Goal: Task Accomplishment & Management: Use online tool/utility

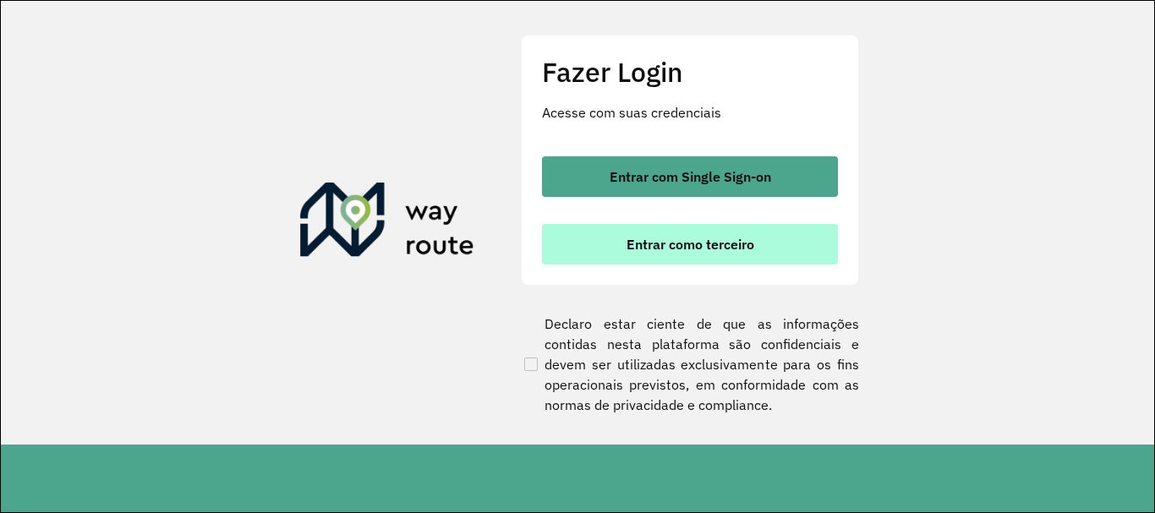
click at [654, 239] on span "Entrar como terceiro" at bounding box center [690, 245] width 128 height 14
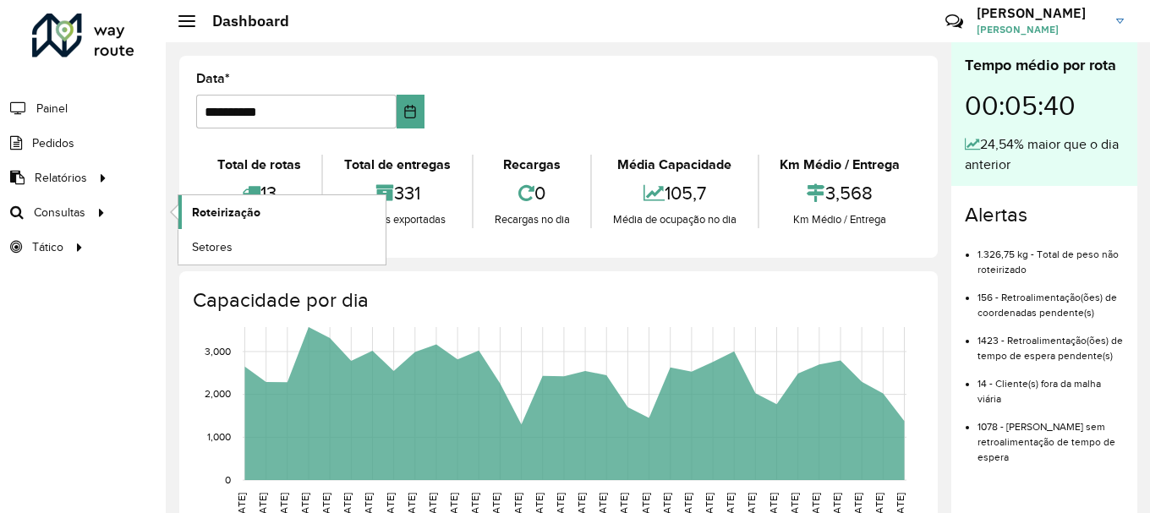
click at [215, 205] on span "Roteirização" at bounding box center [226, 213] width 68 height 18
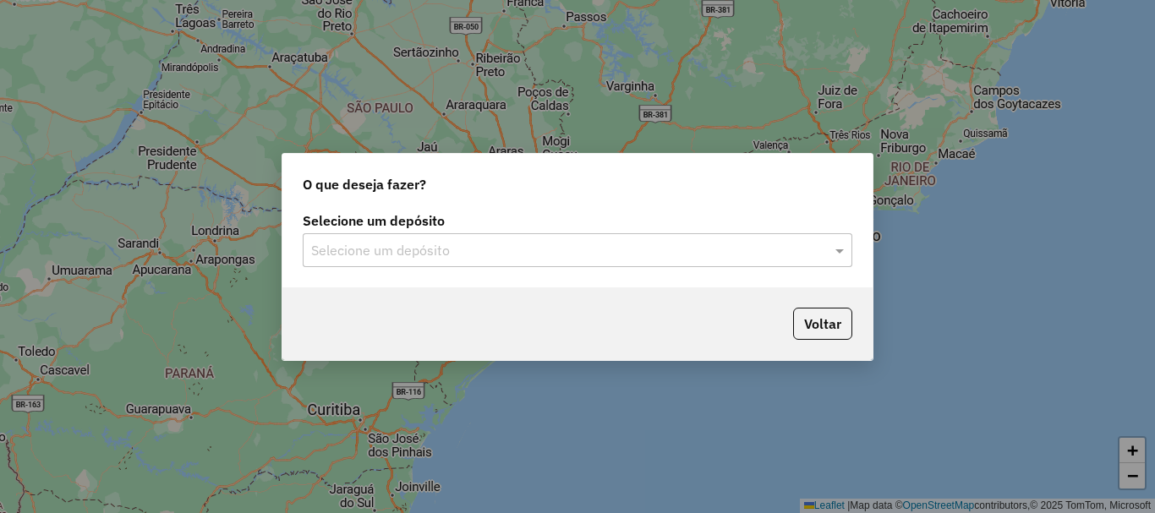
click at [521, 247] on input "text" at bounding box center [560, 251] width 499 height 20
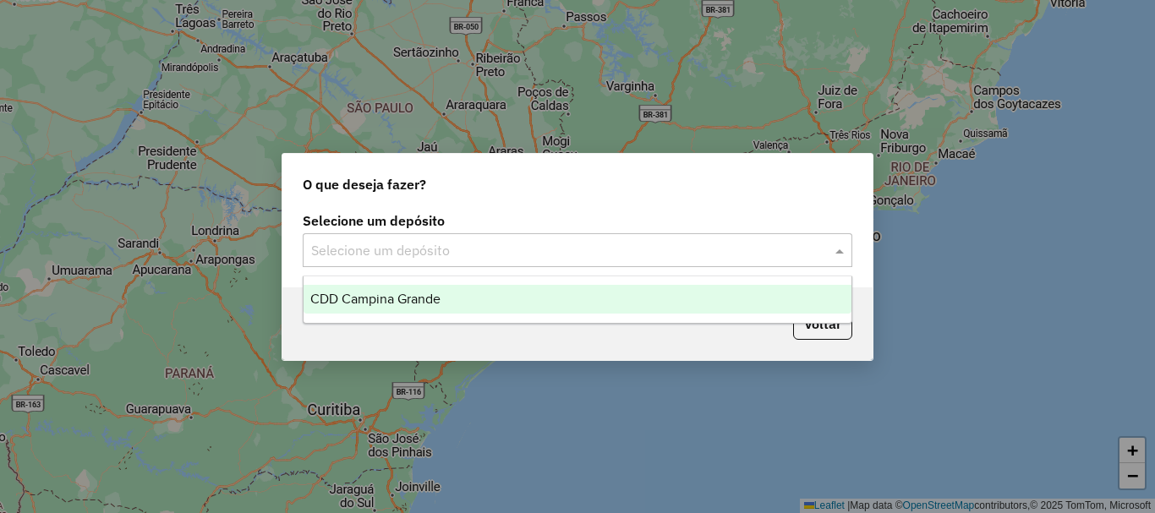
click at [491, 292] on div "CDD Campina Grande" at bounding box center [578, 299] width 548 height 29
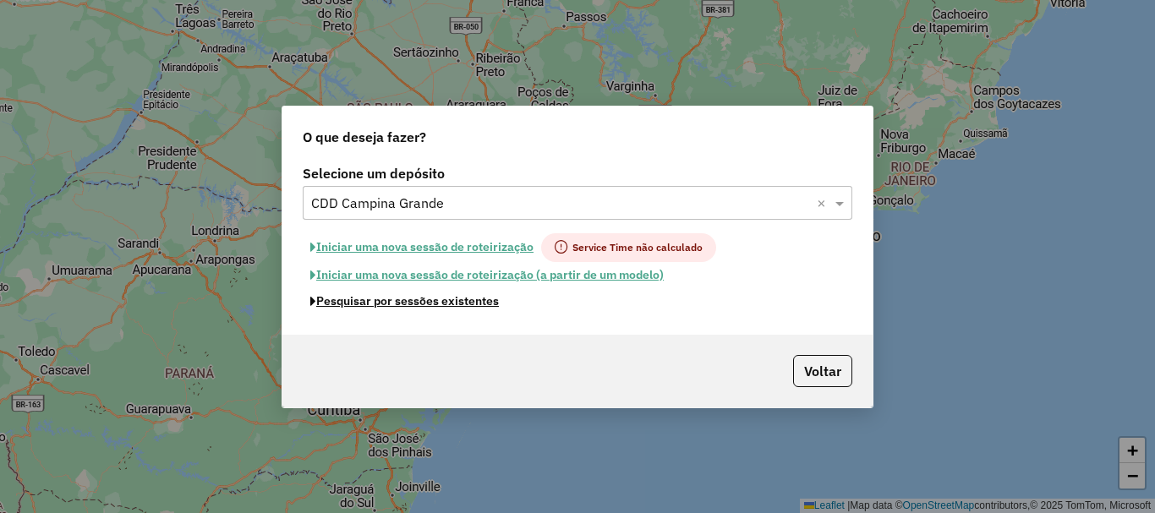
click at [486, 300] on button "Pesquisar por sessões existentes" at bounding box center [405, 301] width 204 height 26
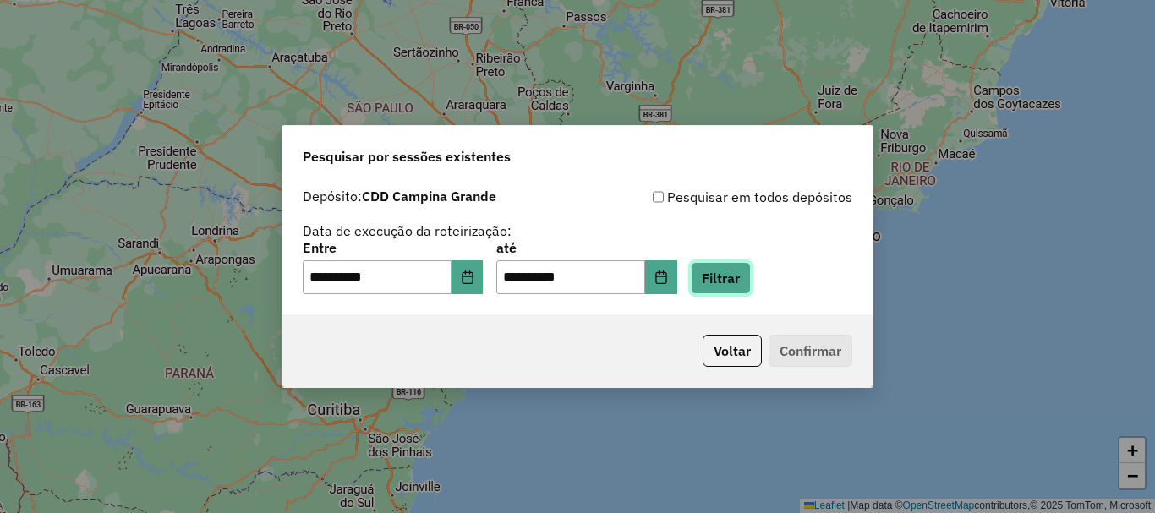
click at [748, 279] on button "Filtrar" at bounding box center [721, 278] width 60 height 32
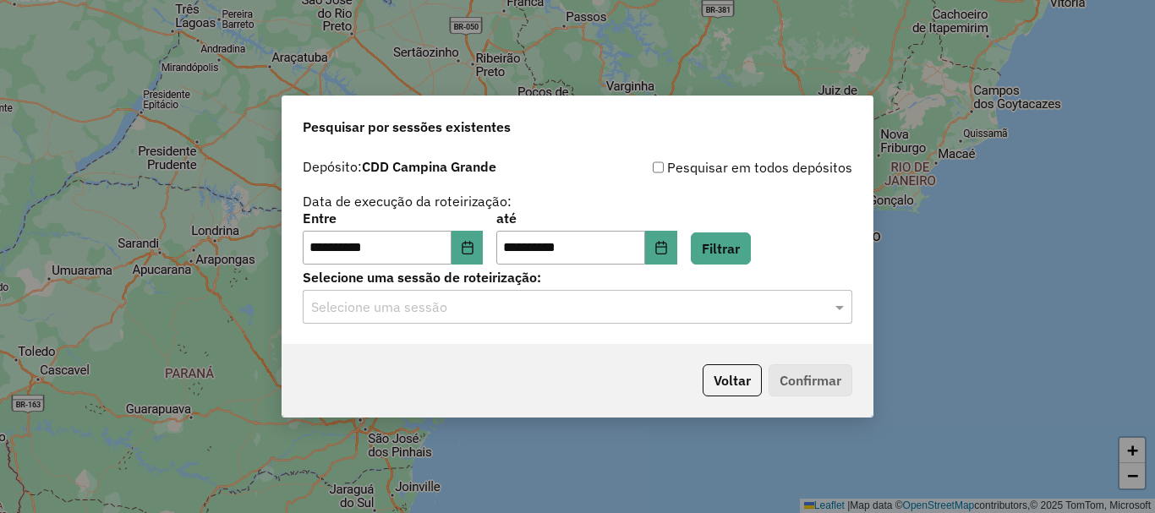
click at [476, 298] on input "text" at bounding box center [560, 308] width 499 height 20
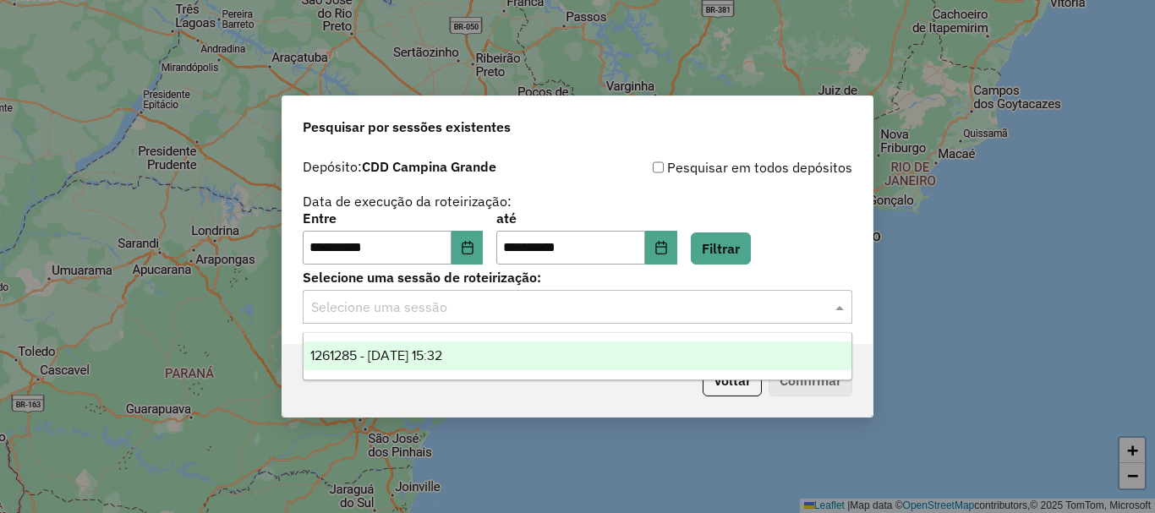
click at [482, 356] on div "1261285 - 08/09/2025 15:32" at bounding box center [578, 356] width 548 height 29
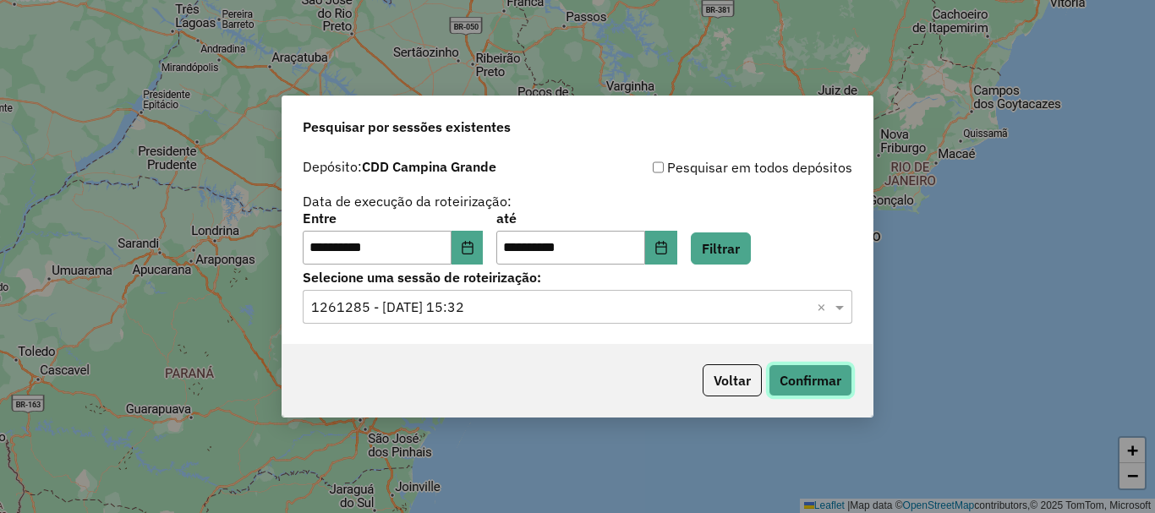
click at [807, 386] on button "Confirmar" at bounding box center [811, 380] width 84 height 32
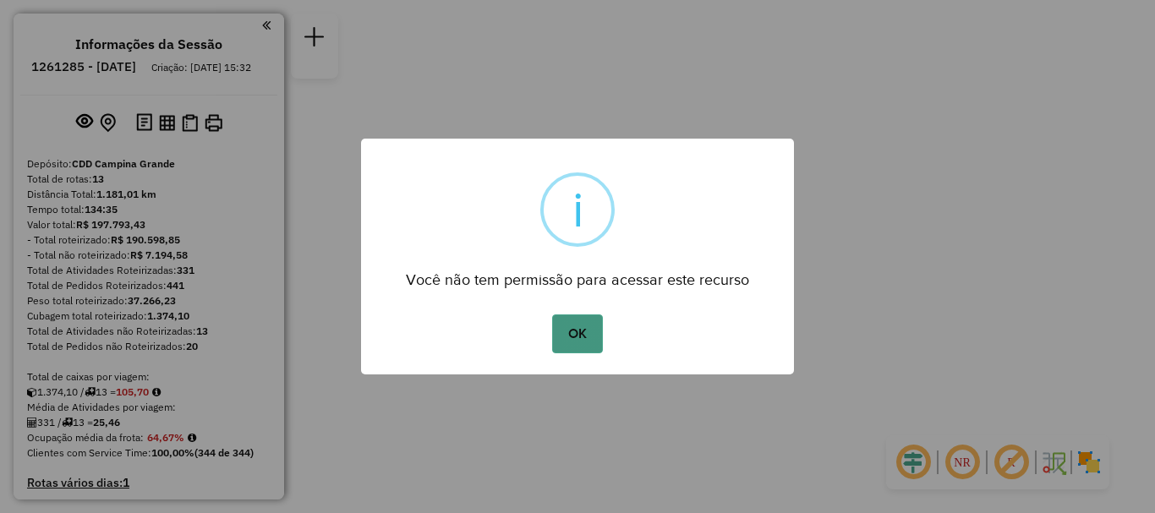
click at [592, 324] on button "OK" at bounding box center [577, 334] width 50 height 39
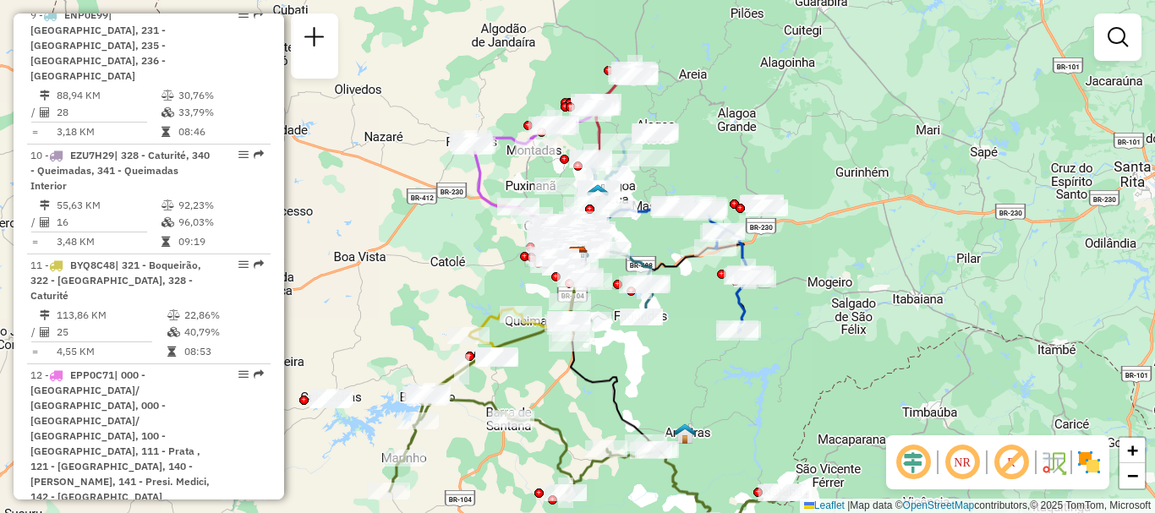
scroll to position [1691, 0]
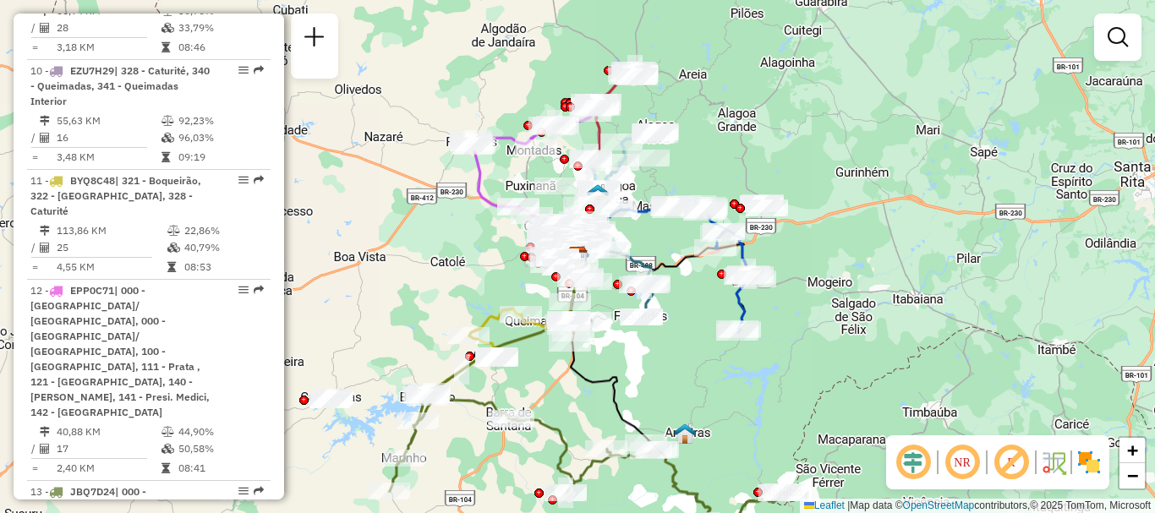
select select "**********"
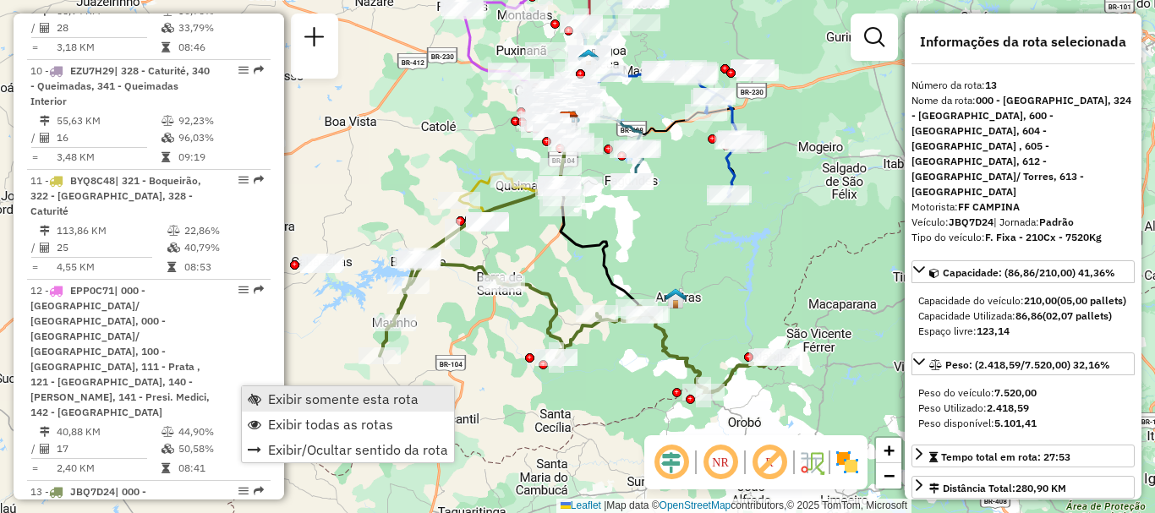
click at [310, 399] on span "Exibir somente esta rota" at bounding box center [343, 399] width 150 height 14
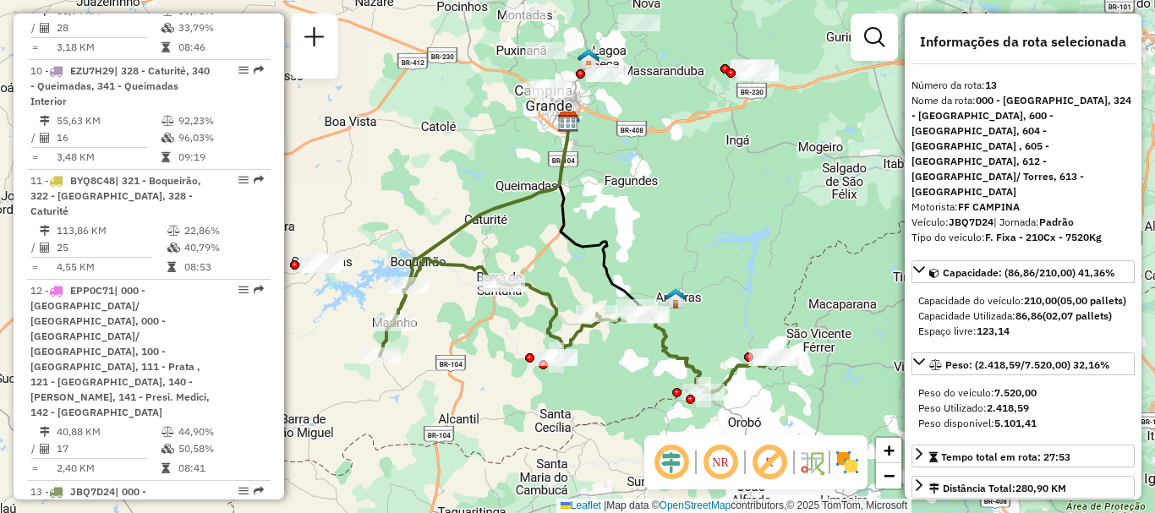
click at [719, 458] on em at bounding box center [720, 462] width 41 height 41
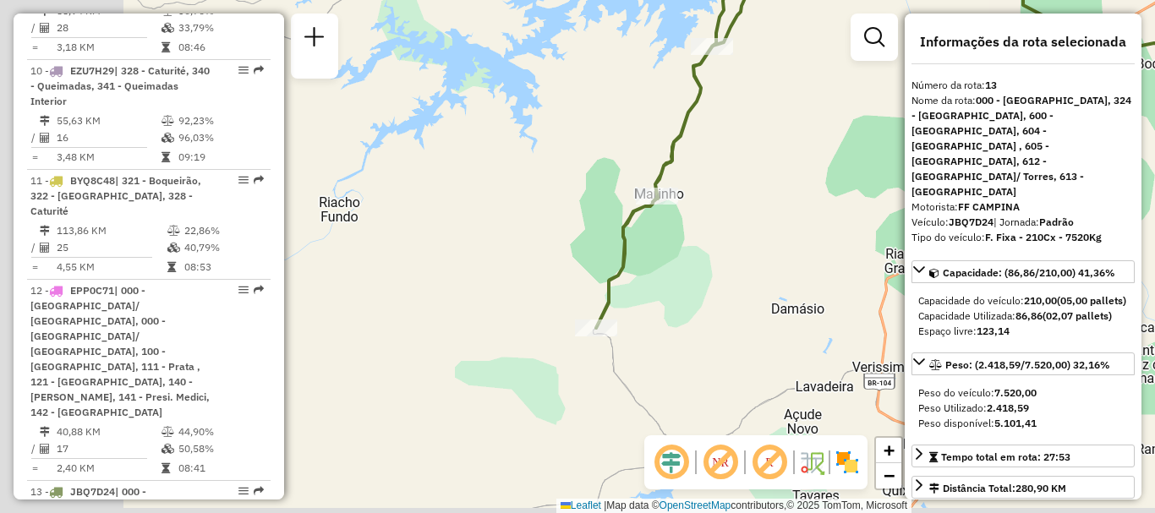
drag, startPoint x: 407, startPoint y: 345, endPoint x: 727, endPoint y: 320, distance: 321.4
click at [742, 326] on div "Janela de atendimento Grade de atendimento Capacidade Transportadoras Veículos …" at bounding box center [577, 256] width 1155 height 513
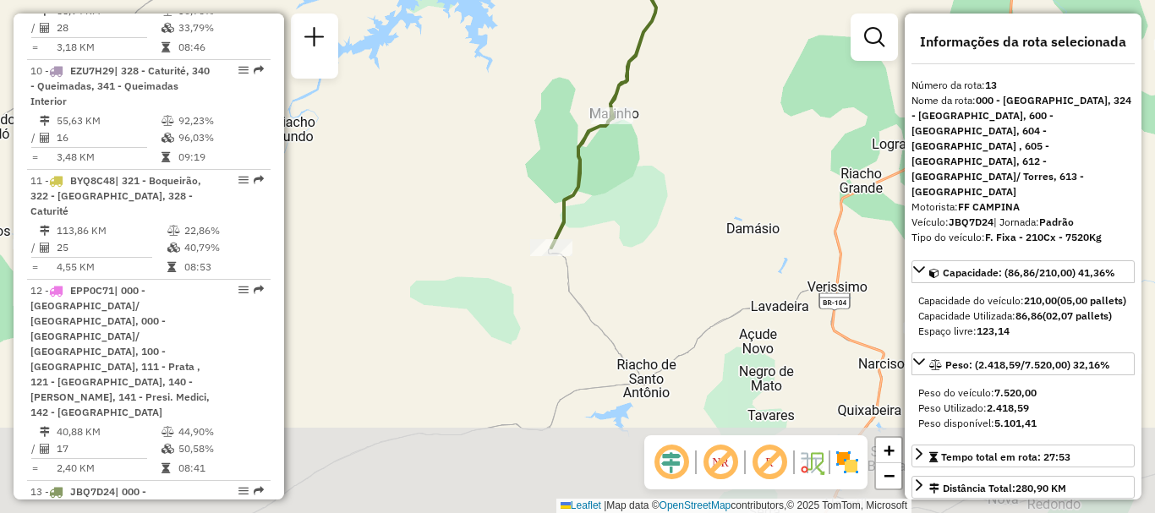
drag, startPoint x: 750, startPoint y: 344, endPoint x: 681, endPoint y: 244, distance: 121.5
click at [681, 244] on div "Janela de atendimento Grade de atendimento Capacidade Transportadoras Veículos …" at bounding box center [577, 256] width 1155 height 513
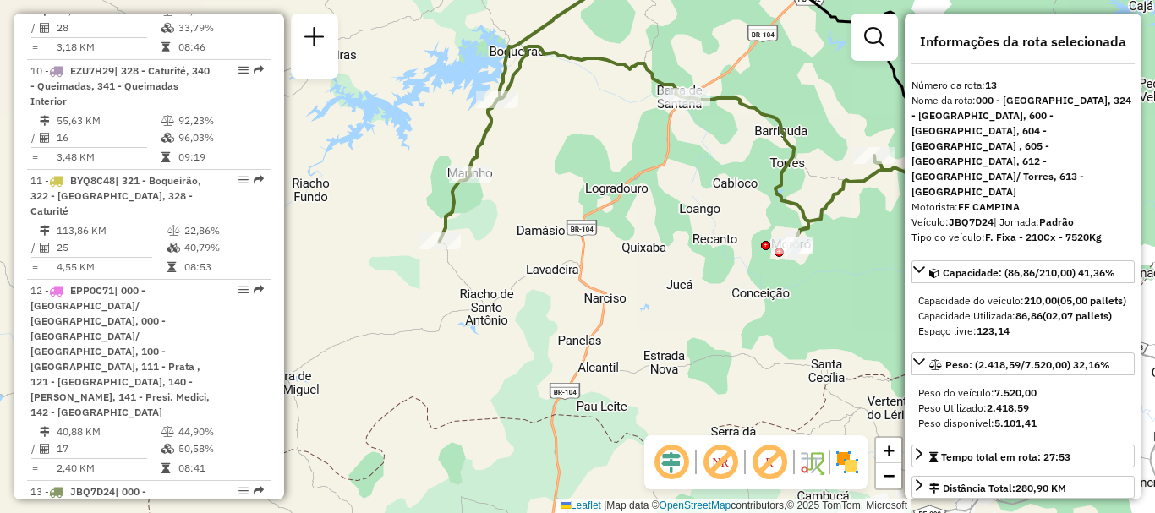
drag, startPoint x: 782, startPoint y: 272, endPoint x: 555, endPoint y: 254, distance: 228.2
click at [555, 254] on div "Janela de atendimento Grade de atendimento Capacidade Transportadoras Veículos …" at bounding box center [577, 256] width 1155 height 513
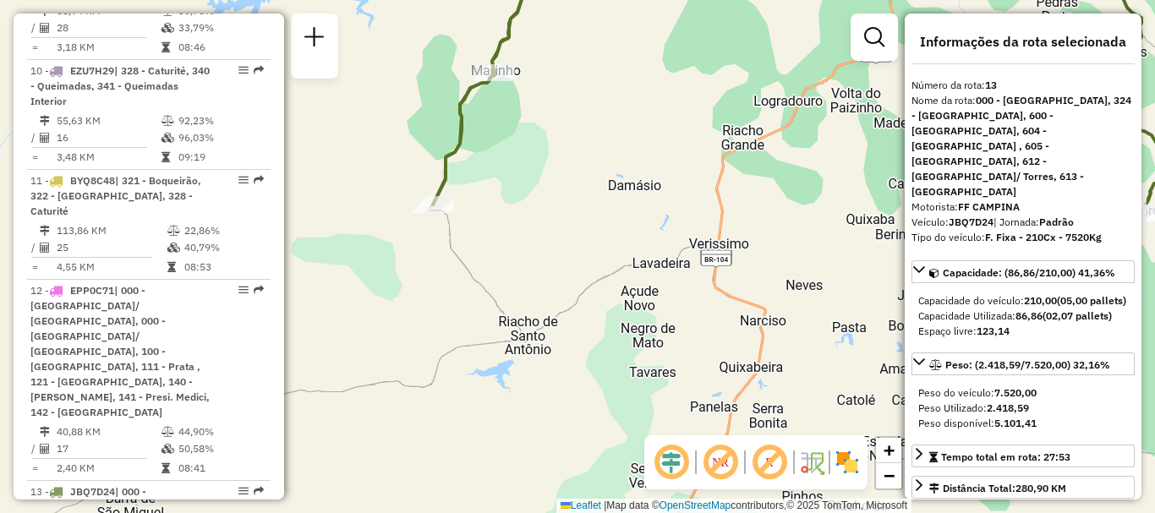
drag, startPoint x: 456, startPoint y: 212, endPoint x: 565, endPoint y: 189, distance: 111.4
click at [565, 189] on div "Janela de atendimento Grade de atendimento Capacidade Transportadoras Veículos …" at bounding box center [577, 256] width 1155 height 513
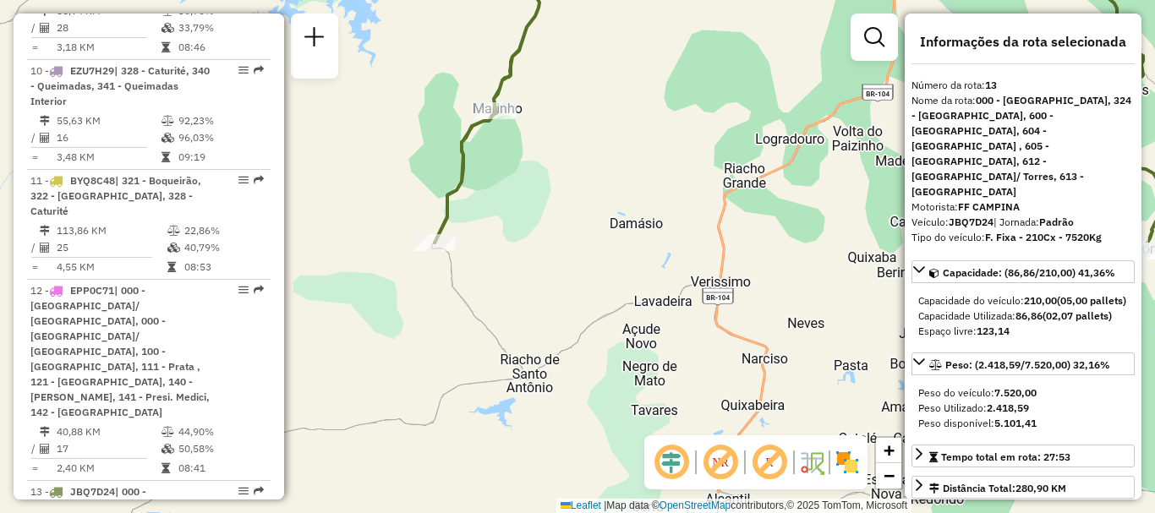
drag, startPoint x: 522, startPoint y: 257, endPoint x: 523, endPoint y: 295, distance: 38.1
click at [523, 295] on div "Janela de atendimento Grade de atendimento Capacidade Transportadoras Veículos …" at bounding box center [577, 256] width 1155 height 513
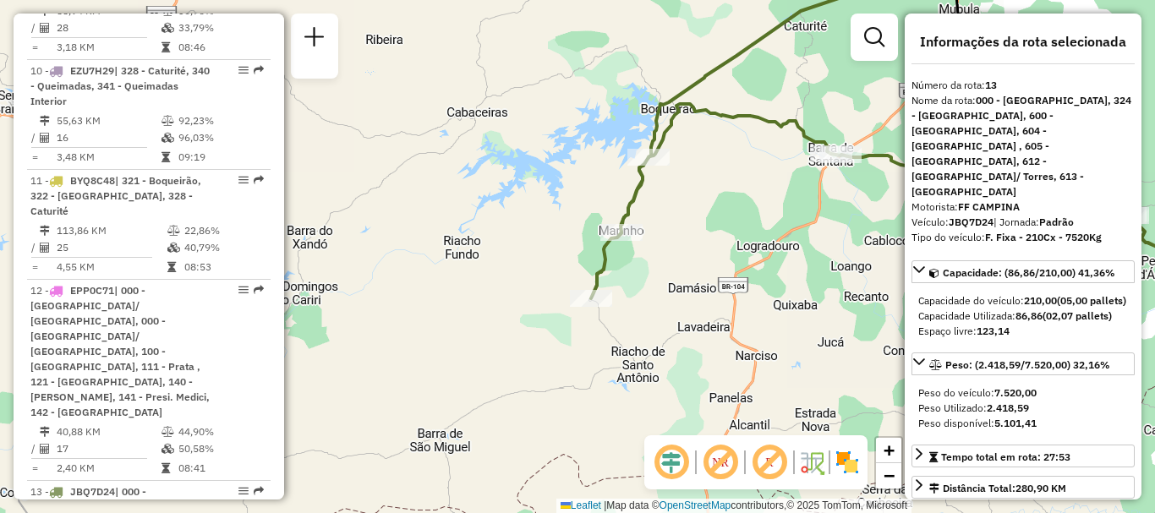
drag, startPoint x: 436, startPoint y: 283, endPoint x: 513, endPoint y: 292, distance: 77.4
click at [513, 292] on div "Janela de atendimento Grade de atendimento Capacidade Transportadoras Veículos …" at bounding box center [577, 256] width 1155 height 513
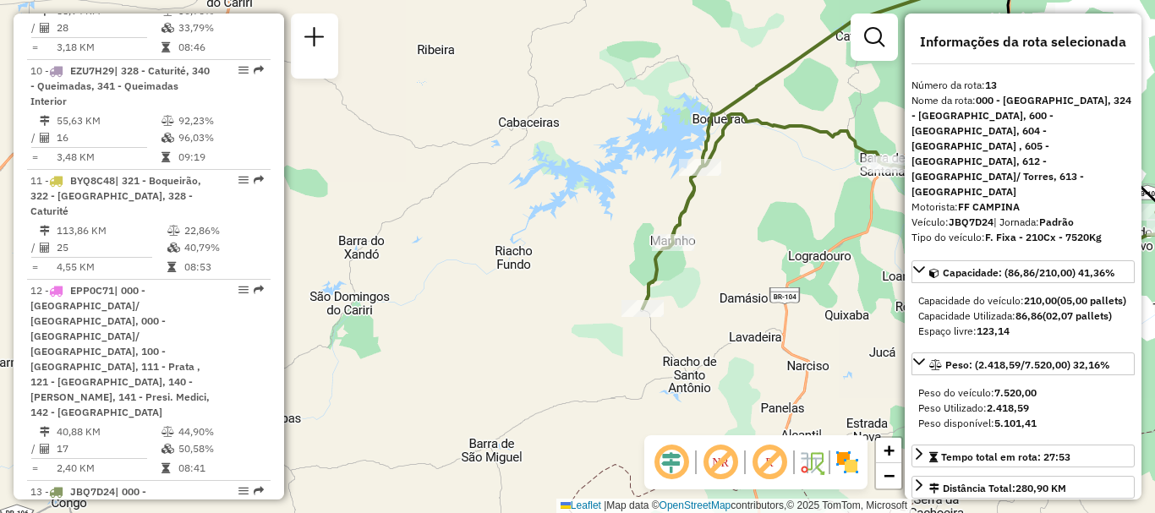
drag, startPoint x: 452, startPoint y: 262, endPoint x: 588, endPoint y: 262, distance: 135.3
click at [587, 263] on div "Janela de atendimento Grade de atendimento Capacidade Transportadoras Veículos …" at bounding box center [577, 256] width 1155 height 513
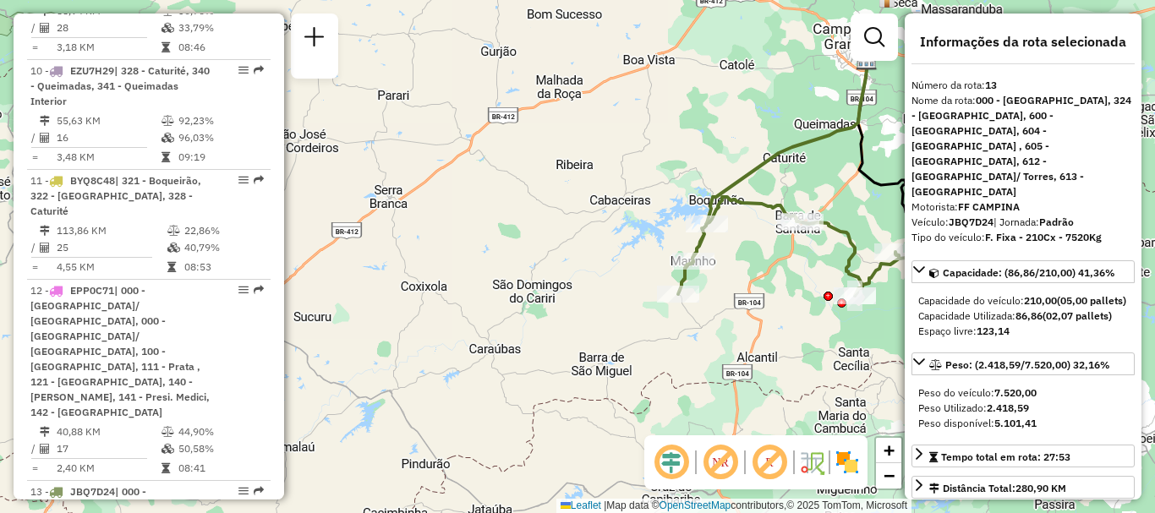
drag, startPoint x: 496, startPoint y: 385, endPoint x: 517, endPoint y: 398, distance: 25.1
click at [517, 398] on div "Janela de atendimento Grade de atendimento Capacidade Transportadoras Veículos …" at bounding box center [577, 256] width 1155 height 513
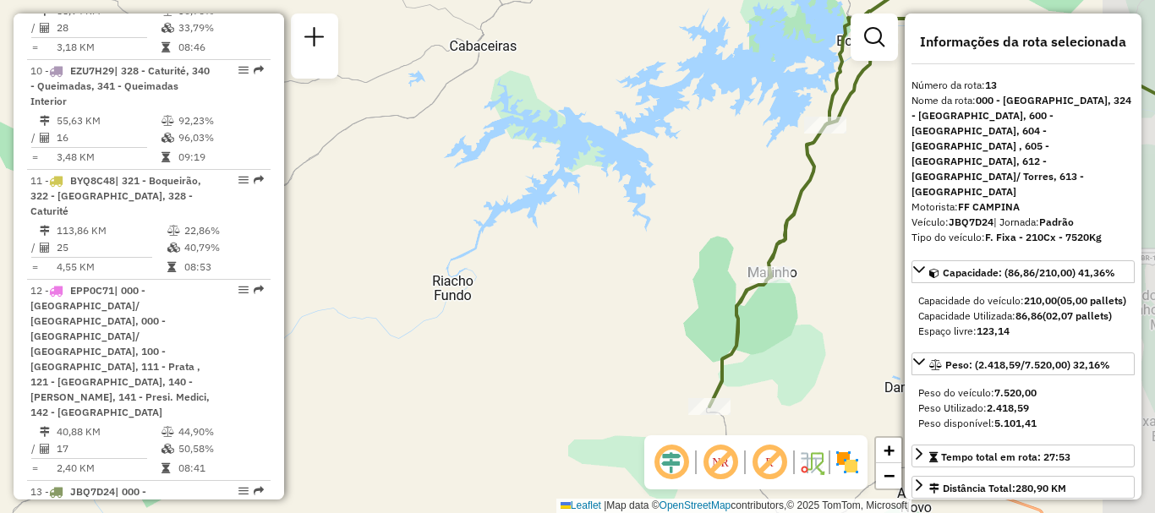
drag, startPoint x: 667, startPoint y: 249, endPoint x: 610, endPoint y: 189, distance: 81.9
click at [610, 189] on div "Janela de atendimento Grade de atendimento Capacidade Transportadoras Veículos …" at bounding box center [577, 256] width 1155 height 513
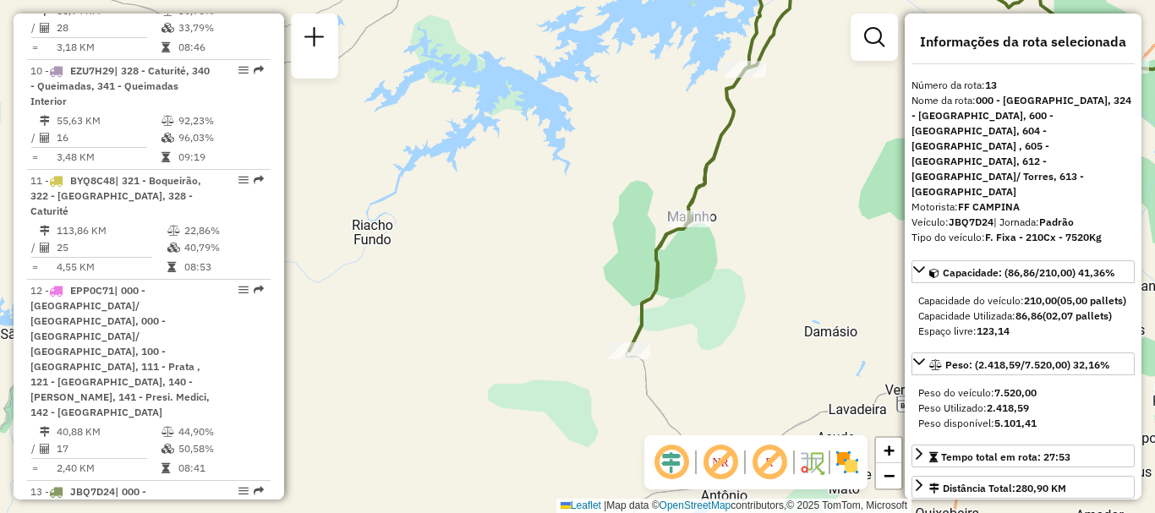
drag, startPoint x: 648, startPoint y: 249, endPoint x: 567, endPoint y: 193, distance: 97.8
click at [567, 193] on div "Janela de atendimento Grade de atendimento Capacidade Transportadoras Veículos …" at bounding box center [577, 256] width 1155 height 513
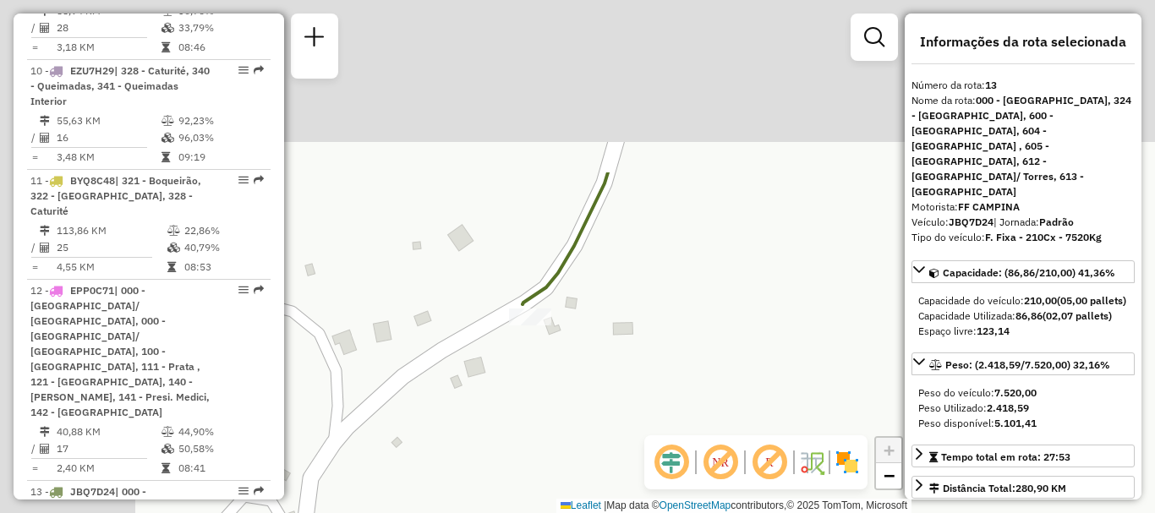
drag, startPoint x: 431, startPoint y: 200, endPoint x: 626, endPoint y: 428, distance: 299.2
click at [626, 428] on div "Janela de atendimento Grade de atendimento Capacidade Transportadoras Veículos …" at bounding box center [577, 256] width 1155 height 513
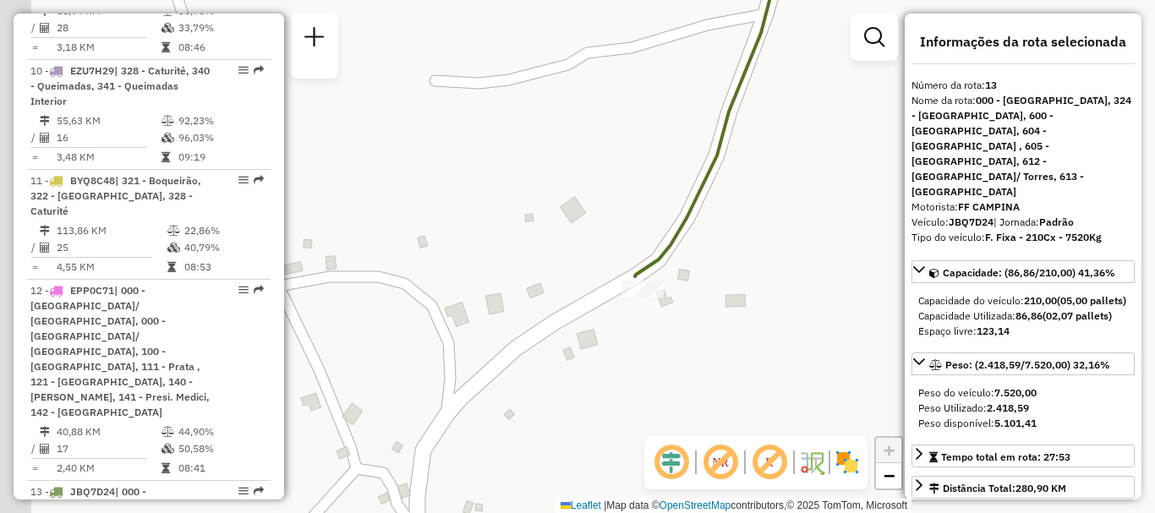
drag, startPoint x: 629, startPoint y: 309, endPoint x: 730, endPoint y: 279, distance: 105.9
click at [730, 279] on div "Janela de atendimento Grade de atendimento Capacidade Transportadoras Veículos …" at bounding box center [577, 256] width 1155 height 513
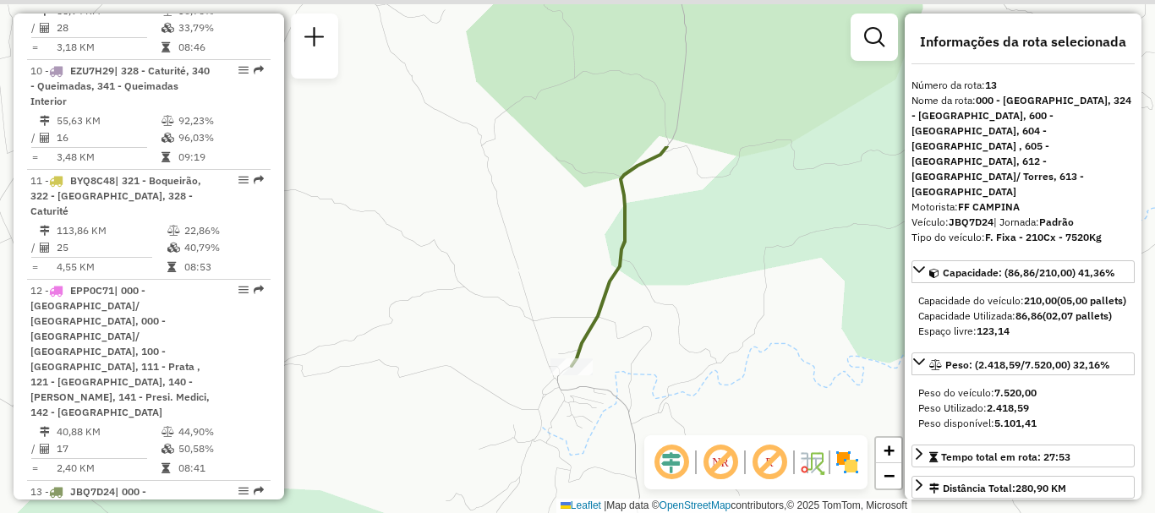
drag, startPoint x: 665, startPoint y: 115, endPoint x: 653, endPoint y: 313, distance: 198.2
click at [653, 313] on div "Janela de atendimento Grade de atendimento Capacidade Transportadoras Veículos …" at bounding box center [577, 256] width 1155 height 513
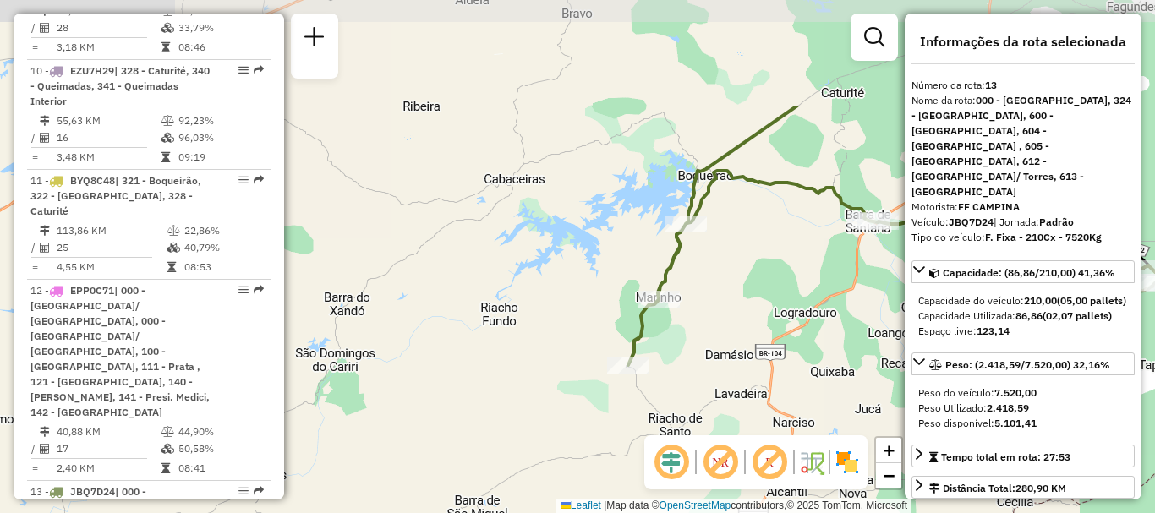
drag, startPoint x: 768, startPoint y: 70, endPoint x: 736, endPoint y: 227, distance: 160.3
click at [736, 227] on div "Janela de atendimento Grade de atendimento Capacidade Transportadoras Veículos …" at bounding box center [577, 256] width 1155 height 513
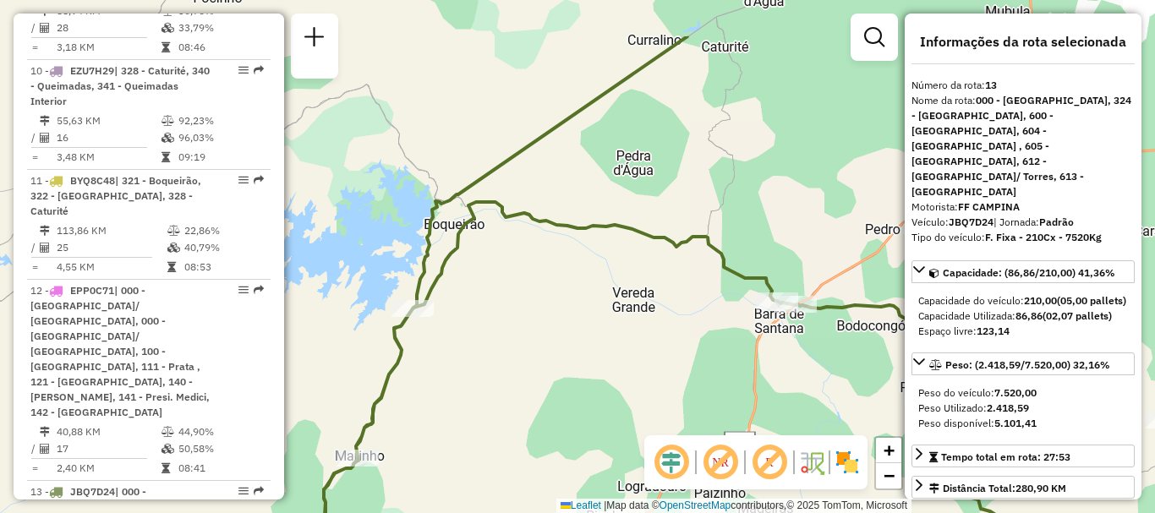
drag, startPoint x: 812, startPoint y: 210, endPoint x: 589, endPoint y: 298, distance: 239.1
click at [589, 298] on div "Janela de atendimento Grade de atendimento Capacidade Transportadoras Veículos …" at bounding box center [577, 256] width 1155 height 513
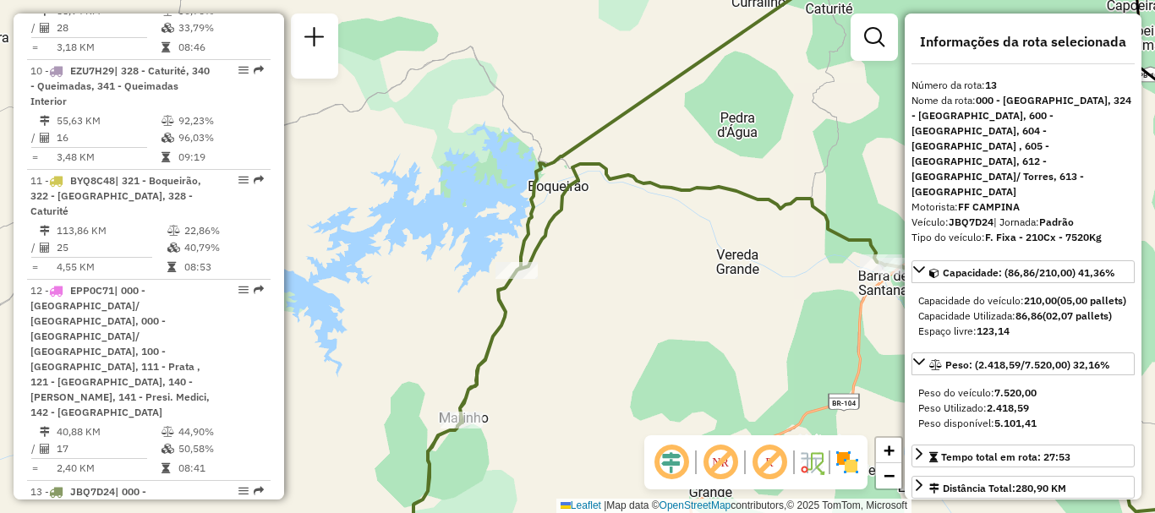
drag, startPoint x: 469, startPoint y: 344, endPoint x: 595, endPoint y: 280, distance: 141.4
click at [595, 280] on div "Janela de atendimento Grade de atendimento Capacidade Transportadoras Veículos …" at bounding box center [577, 256] width 1155 height 513
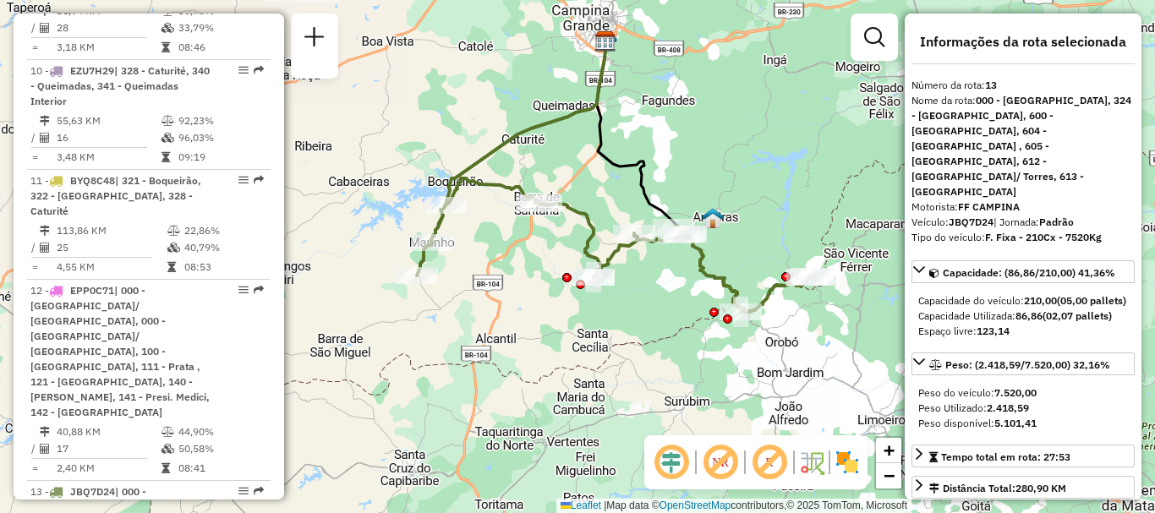
drag, startPoint x: 719, startPoint y: 292, endPoint x: 661, endPoint y: 301, distance: 58.2
click at [661, 301] on div "Janela de atendimento Grade de atendimento Capacidade Transportadoras Veículos …" at bounding box center [577, 256] width 1155 height 513
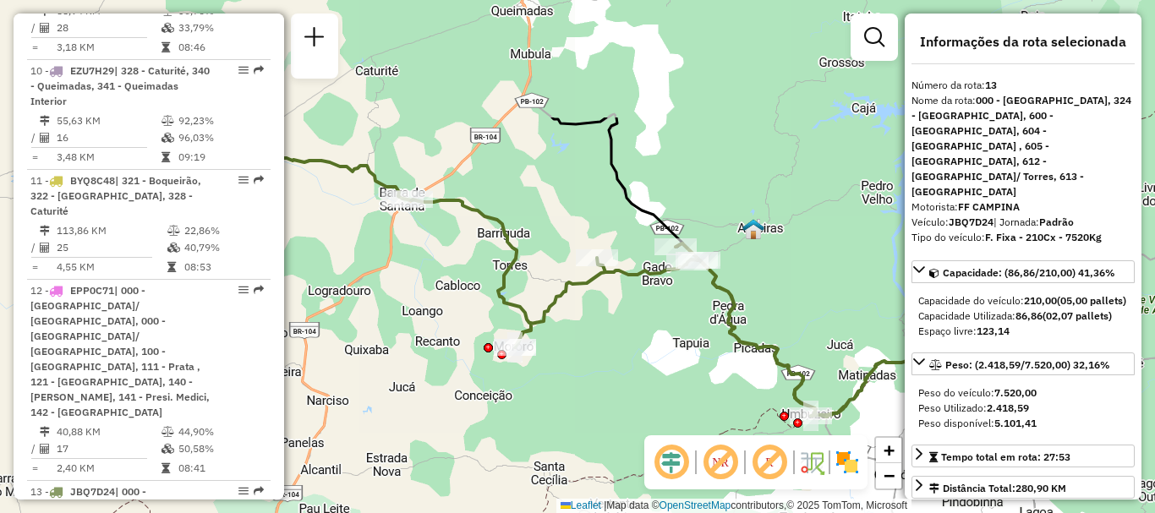
drag, startPoint x: 550, startPoint y: 106, endPoint x: 556, endPoint y: 275, distance: 169.2
click at [556, 275] on div "Janela de atendimento Grade de atendimento Capacidade Transportadoras Veículos …" at bounding box center [577, 256] width 1155 height 513
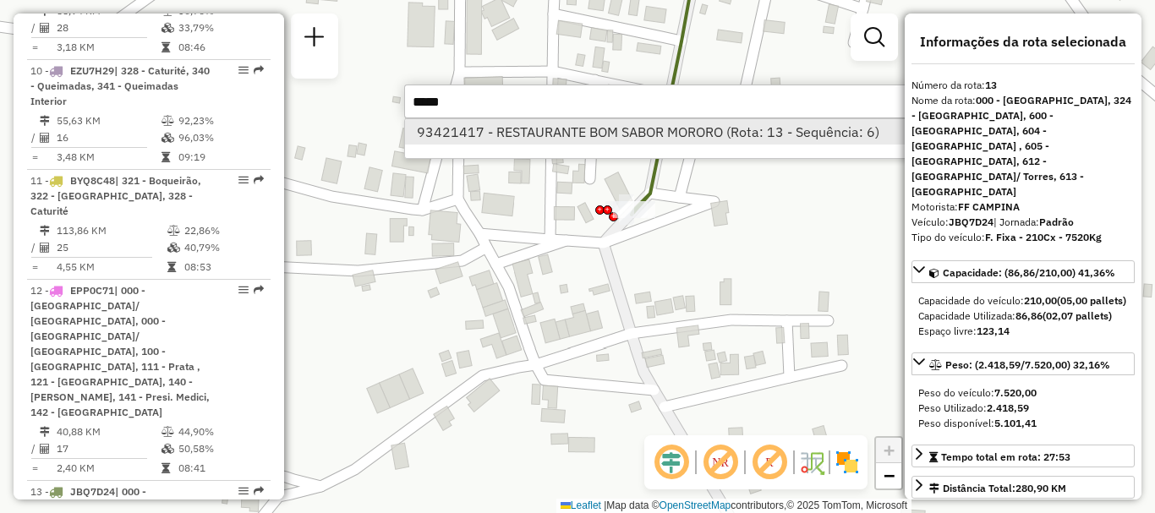
type input "*****"
click at [530, 134] on li "93421417 - RESTAURANTE BOM SABOR MORORO (Rota: 13 - Sequência: 6)" at bounding box center [658, 131] width 506 height 25
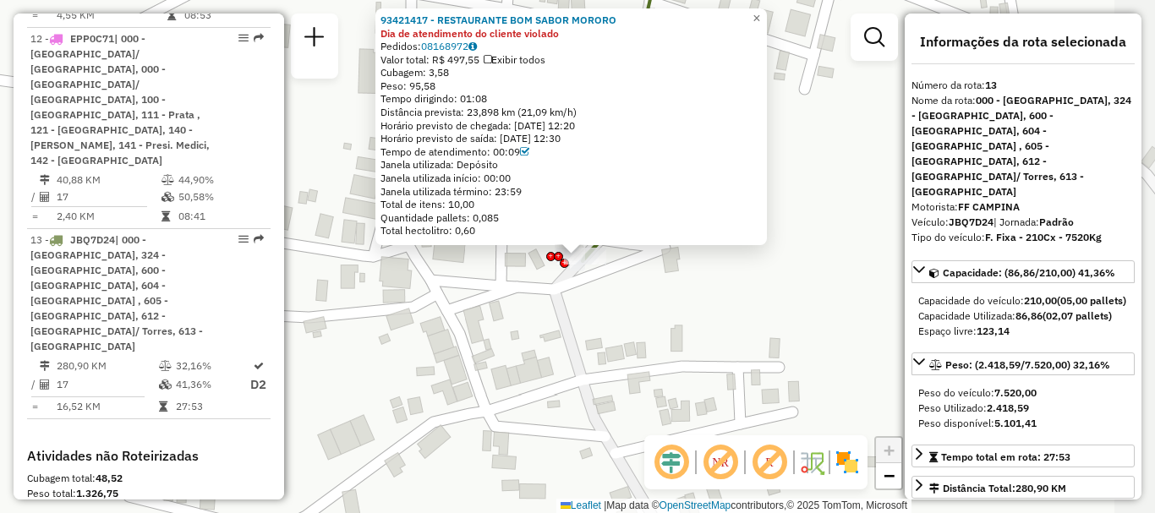
scroll to position [2005, 0]
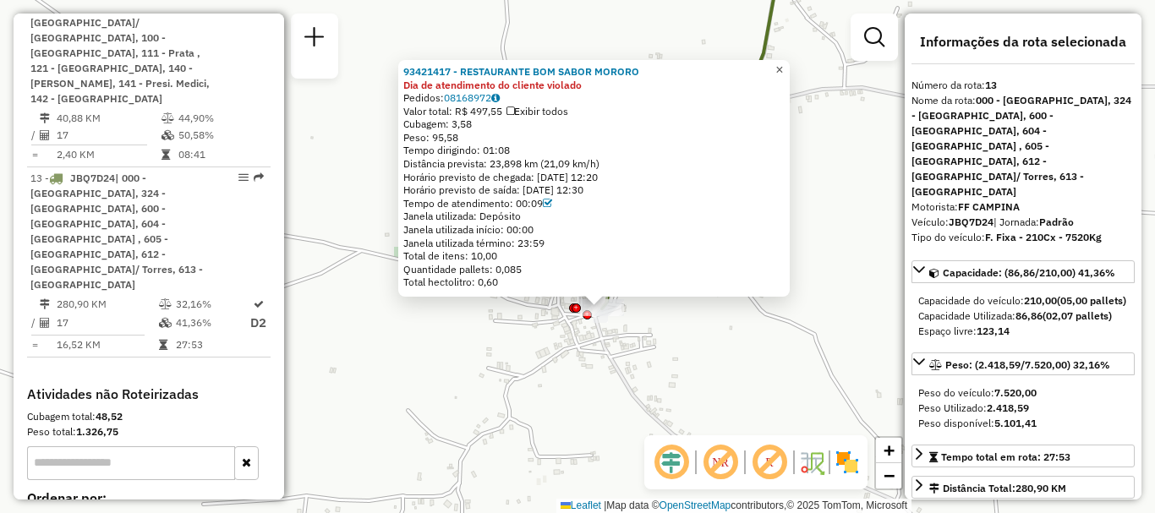
click at [783, 63] on link "×" at bounding box center [779, 70] width 20 height 20
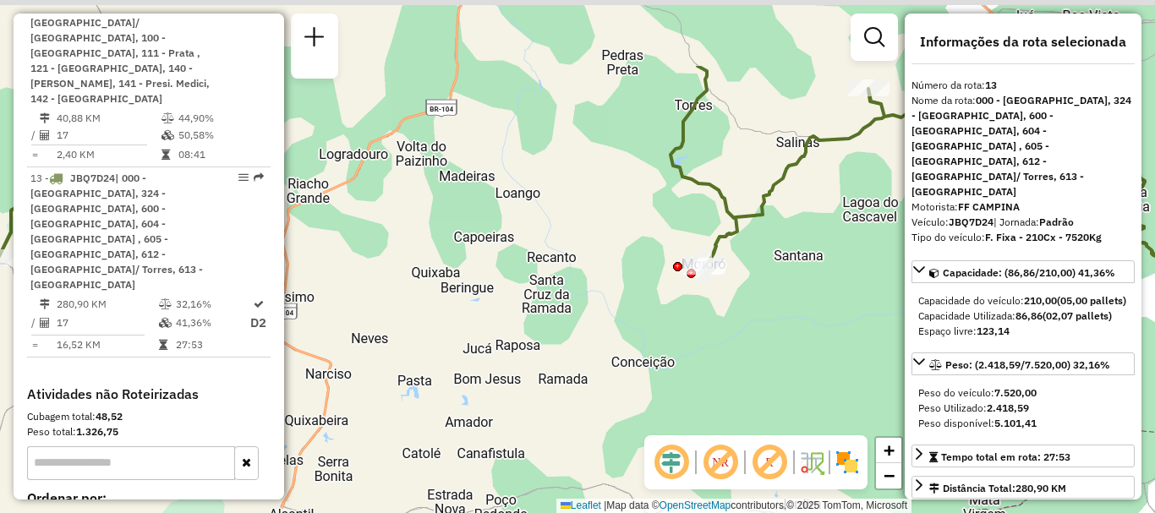
drag, startPoint x: 573, startPoint y: 252, endPoint x: 571, endPoint y: 271, distance: 18.8
click at [572, 271] on div "Janela de atendimento Grade de atendimento Capacidade Transportadoras Veículos …" at bounding box center [577, 256] width 1155 height 513
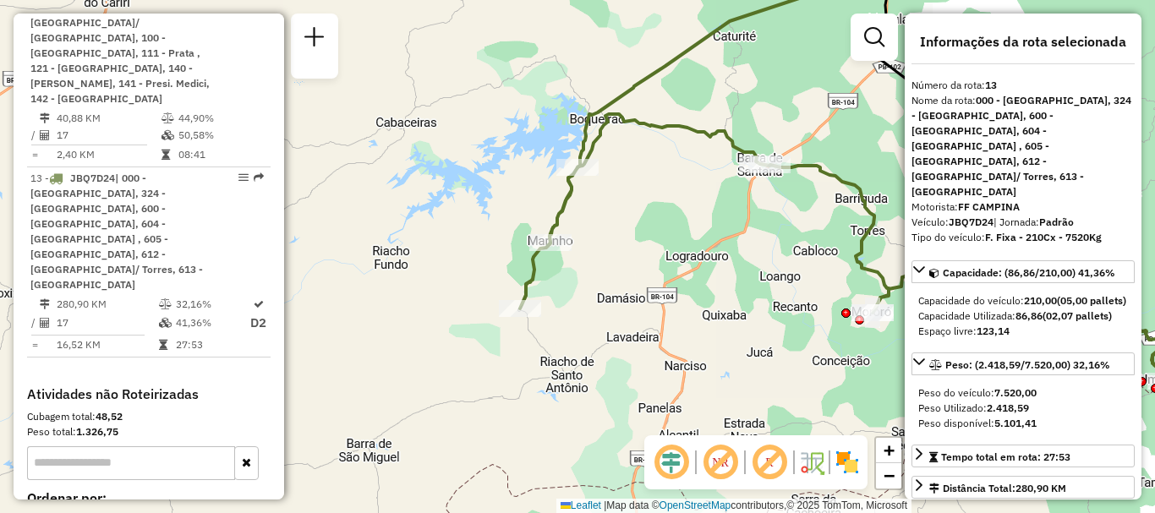
drag, startPoint x: 429, startPoint y: 180, endPoint x: 659, endPoint y: 214, distance: 232.4
click at [659, 214] on div "Janela de atendimento Grade de atendimento Capacidade Transportadoras Veículos …" at bounding box center [577, 256] width 1155 height 513
